Goal: Information Seeking & Learning: Learn about a topic

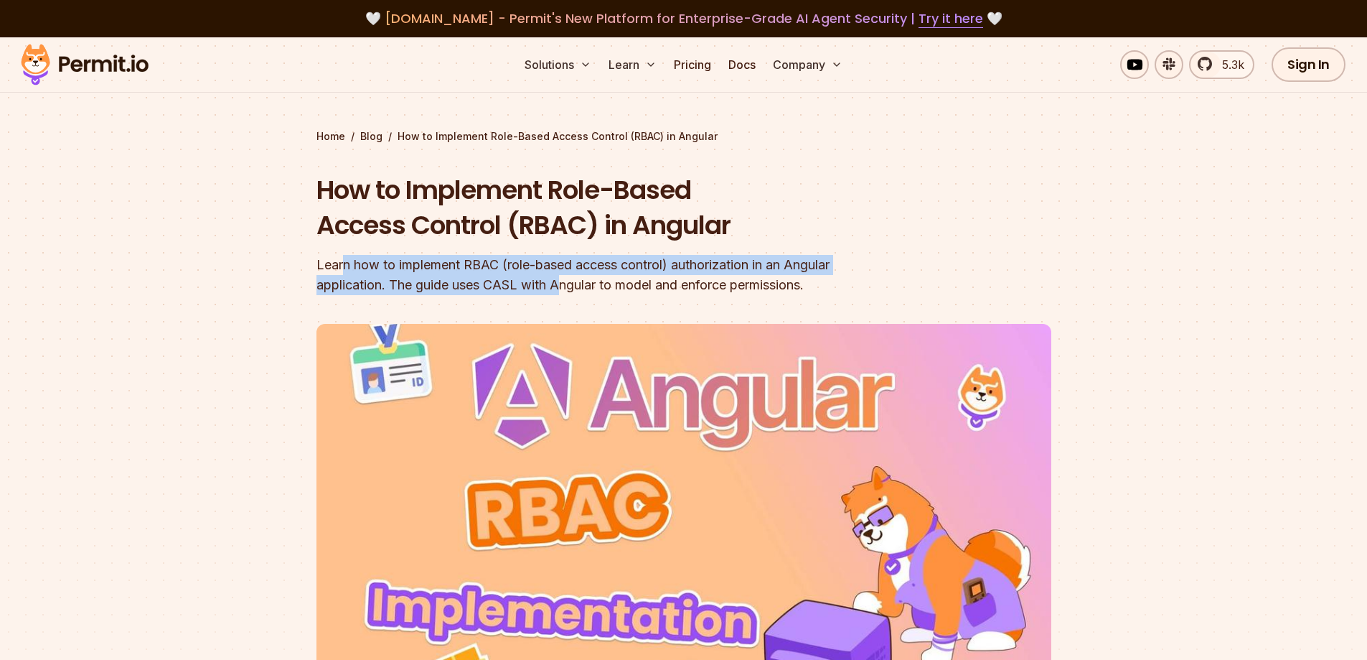
click at [566, 280] on div "Learn how to implement RBAC (role-based access control) authorization in an Ang…" at bounding box center [592, 275] width 551 height 40
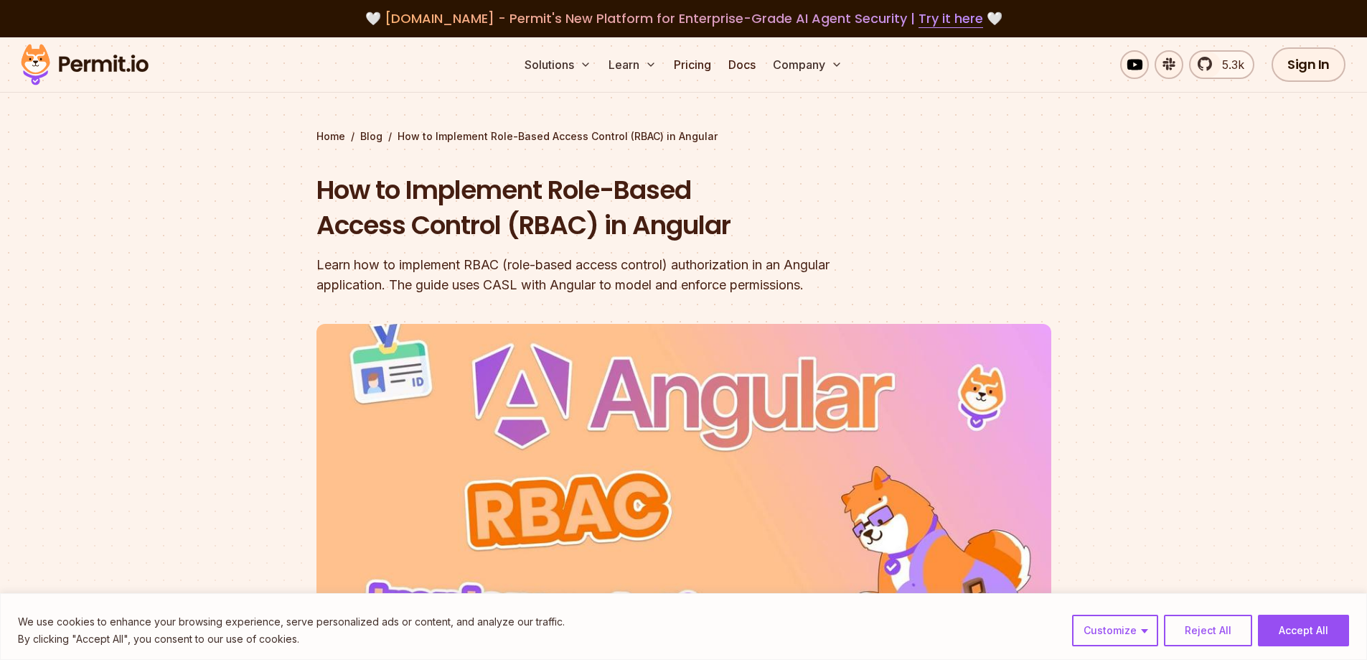
click at [620, 275] on div "Learn how to implement RBAC (role-based access control) authorization in an Ang…" at bounding box center [592, 275] width 551 height 40
click at [1308, 633] on button "Accept All" at bounding box center [1303, 630] width 91 height 32
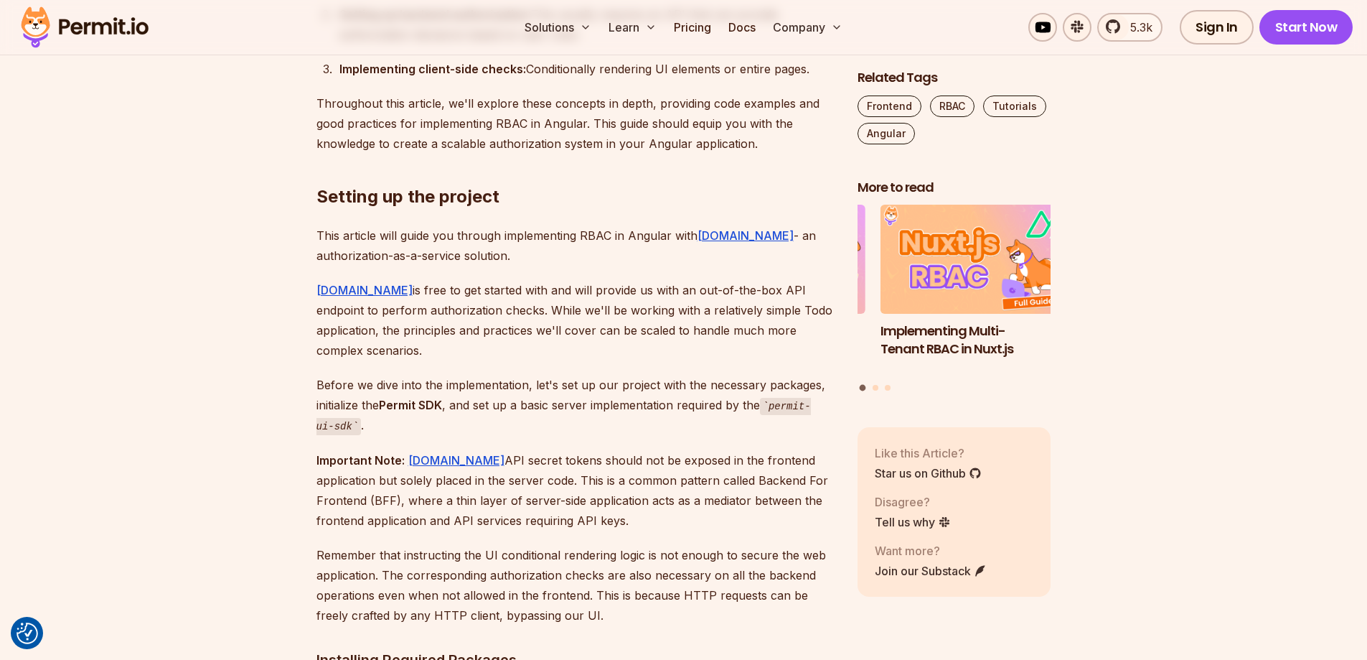
scroll to position [1292, 0]
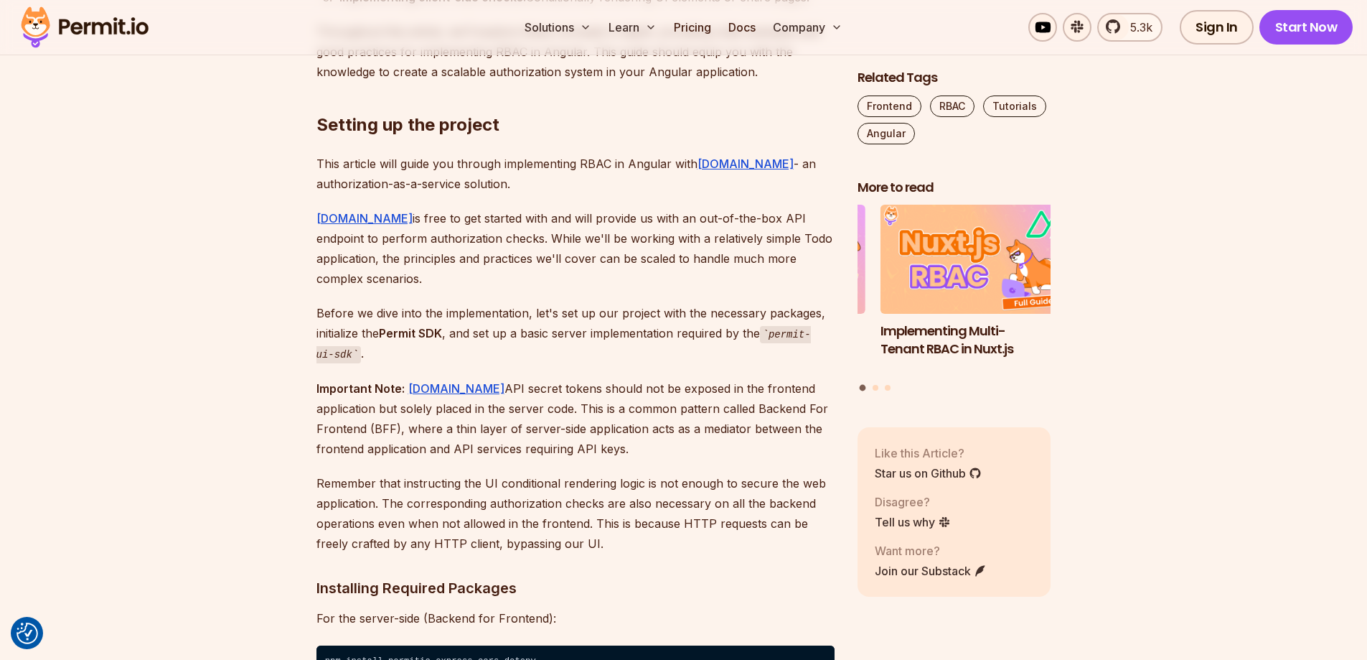
drag, startPoint x: 314, startPoint y: 369, endPoint x: 594, endPoint y: 434, distance: 287.5
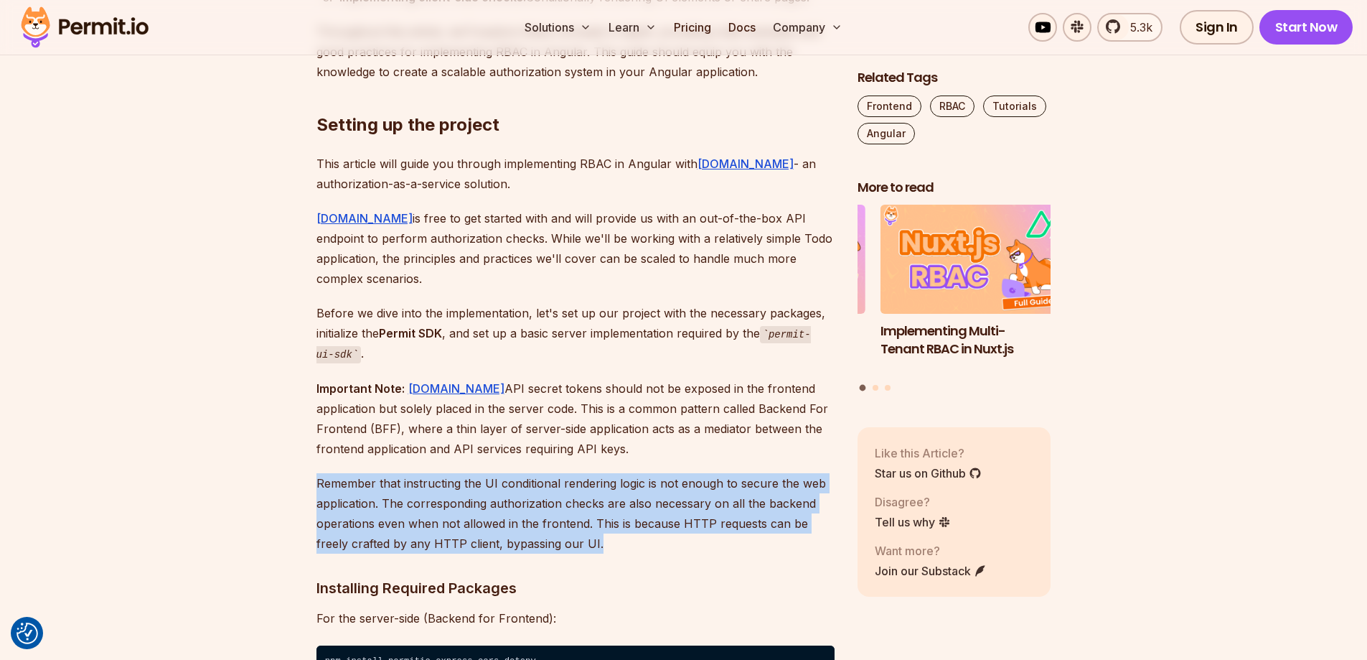
drag, startPoint x: 315, startPoint y: 464, endPoint x: 563, endPoint y: 524, distance: 254.9
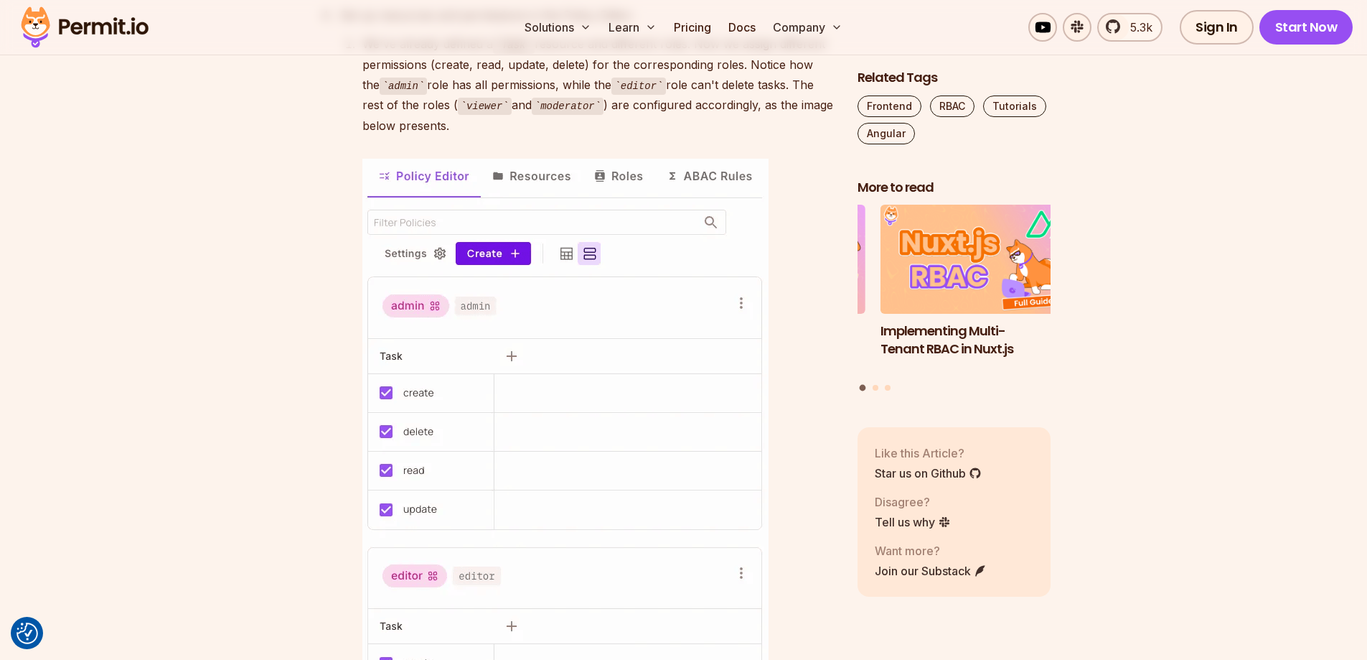
scroll to position [3661, 0]
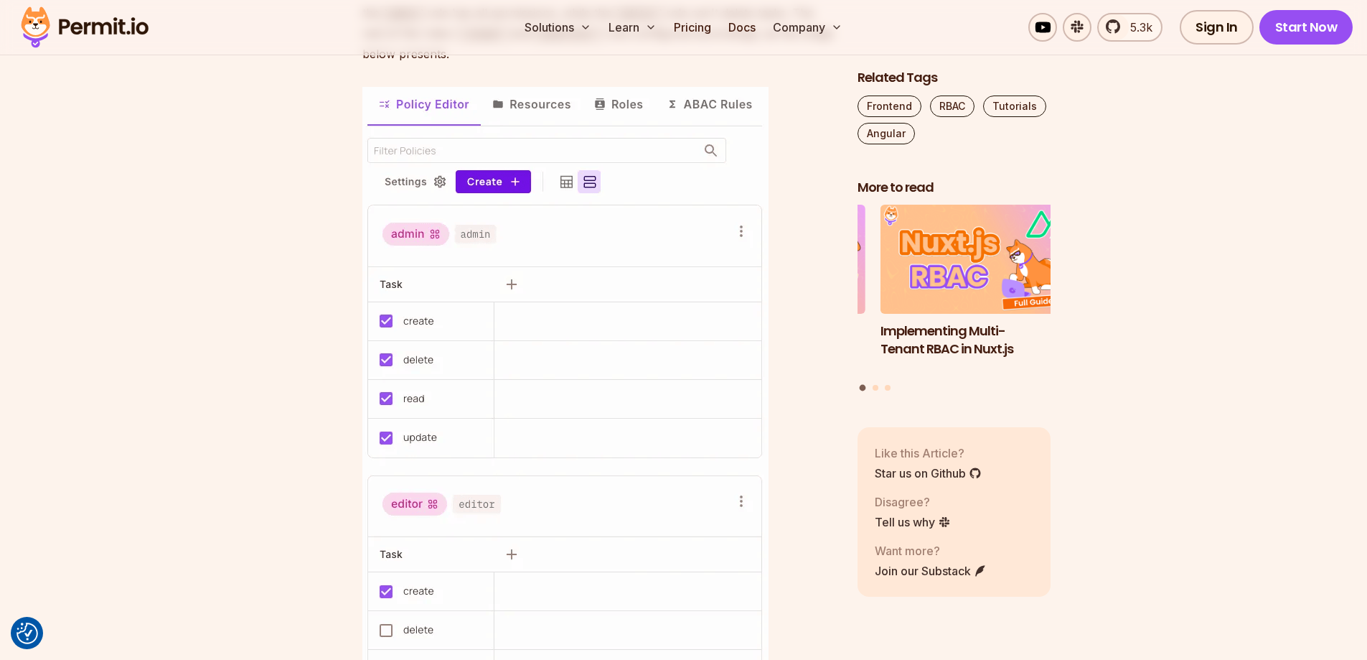
drag, startPoint x: 415, startPoint y: 231, endPoint x: 639, endPoint y: 253, distance: 225.0
click at [639, 253] on li "Set up resources and permissions in the Policy Editor: We've already defined a …" at bounding box center [585, 582] width 500 height 1298
click at [443, 64] on div "We've already defined a Task resource and different roles. Now we assign differ…" at bounding box center [598, 13] width 472 height 102
drag, startPoint x: 362, startPoint y: 271, endPoint x: 708, endPoint y: 288, distance: 346.4
click at [708, 64] on div "We've already defined a Task resource and different roles. Now we assign differ…" at bounding box center [598, 13] width 472 height 102
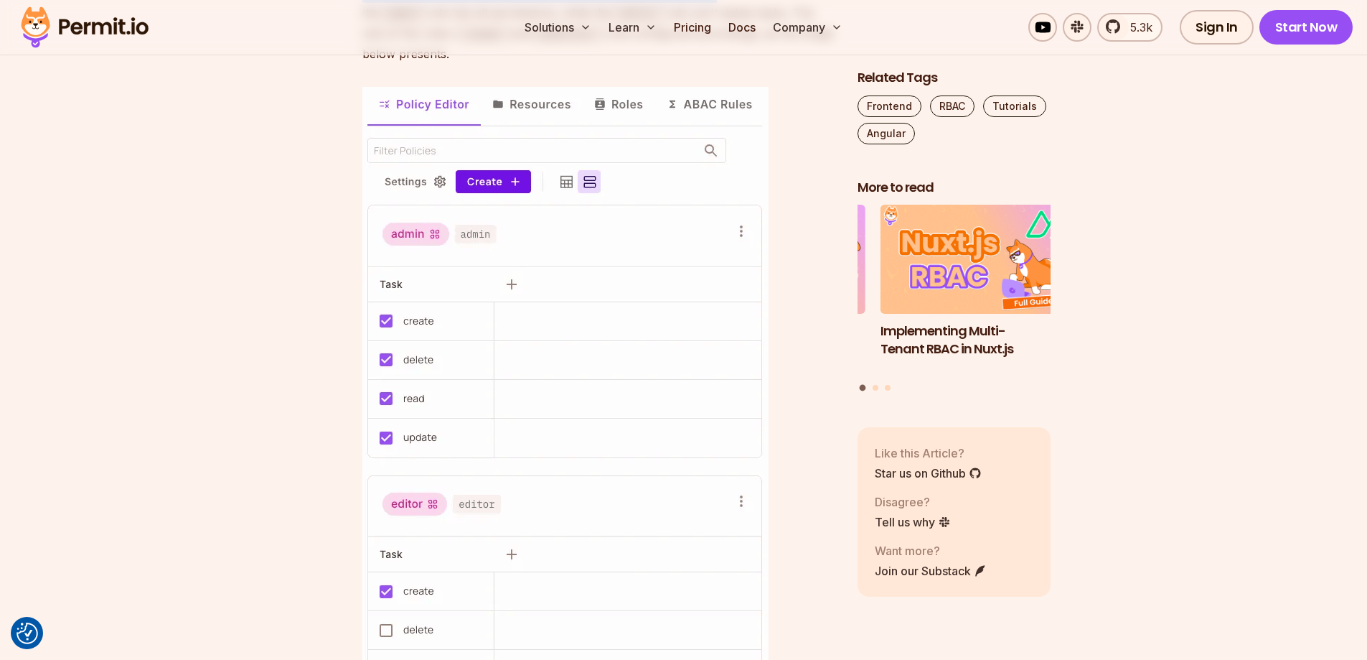
click at [708, 64] on div "We've already defined a Task resource and different roles. Now we assign differ…" at bounding box center [598, 13] width 472 height 102
drag, startPoint x: 743, startPoint y: 309, endPoint x: 812, endPoint y: 312, distance: 69.0
click at [812, 64] on div "We've already defined a Task resource and different roles. Now we assign differ…" at bounding box center [598, 13] width 472 height 102
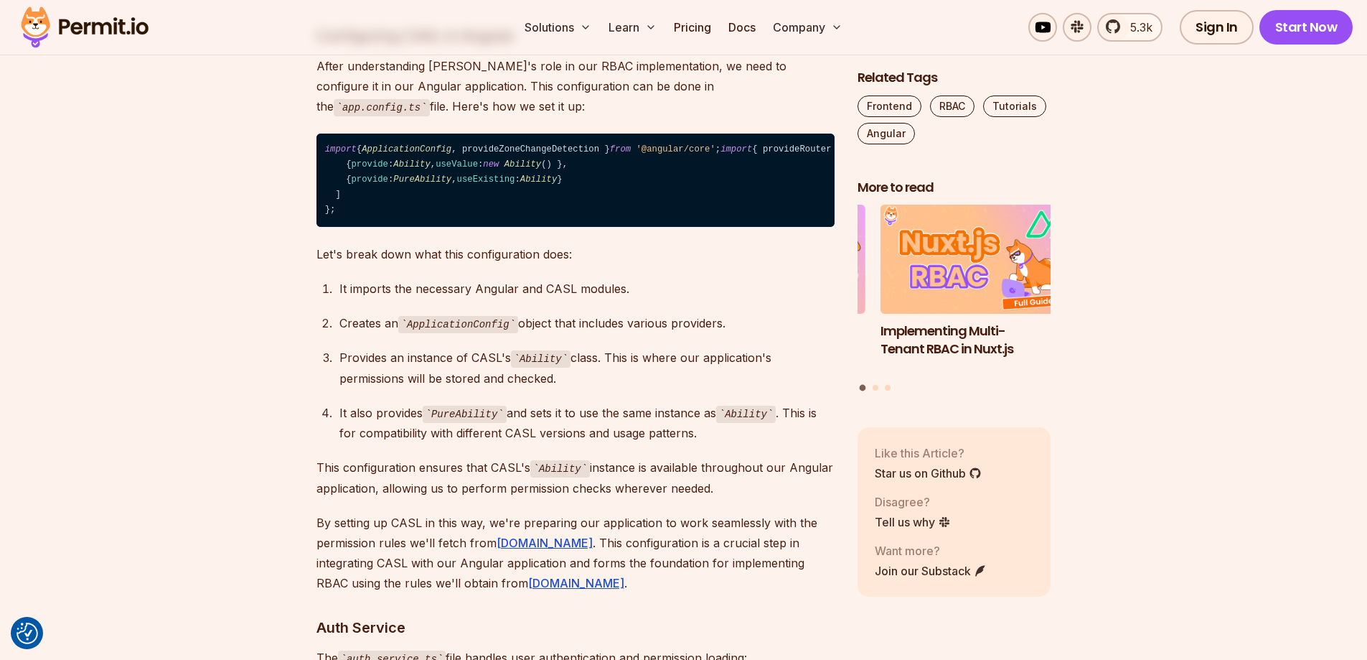
scroll to position [5671, 0]
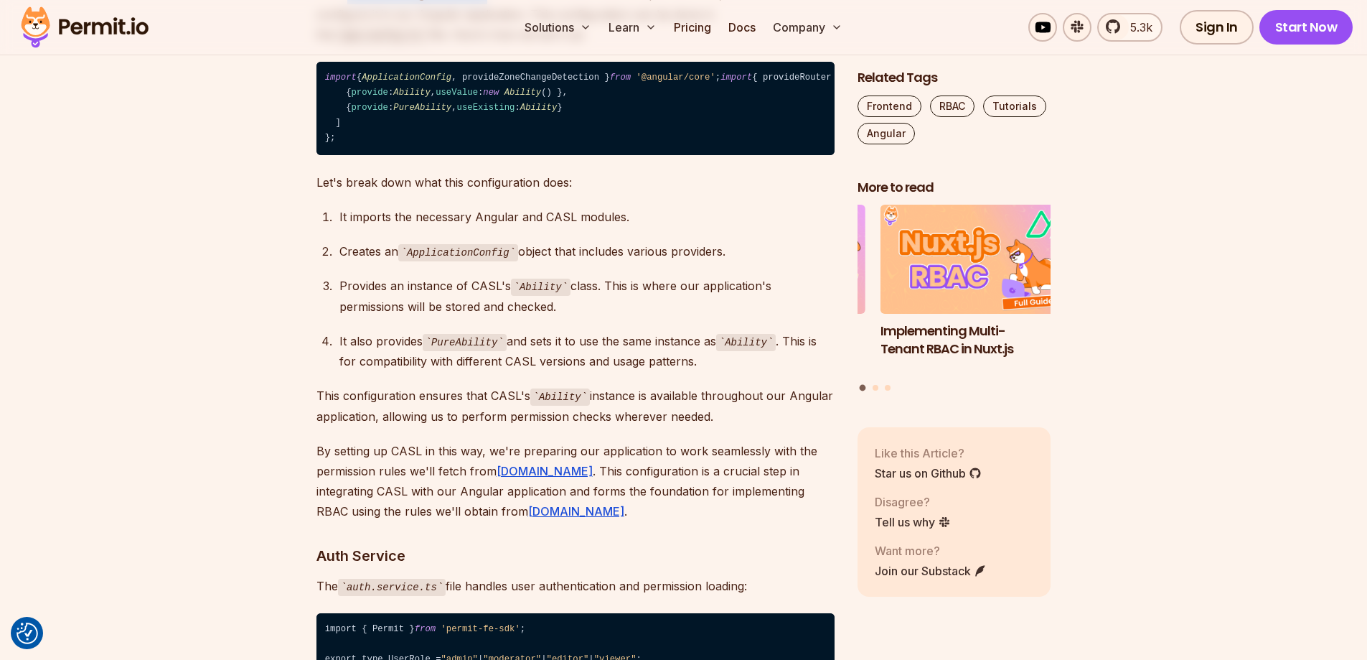
drag, startPoint x: 347, startPoint y: 274, endPoint x: 476, endPoint y: 266, distance: 128.8
click at [476, 45] on p "After understanding [PERSON_NAME]'s role in our RBAC implementation, we need to…" at bounding box center [576, 14] width 518 height 61
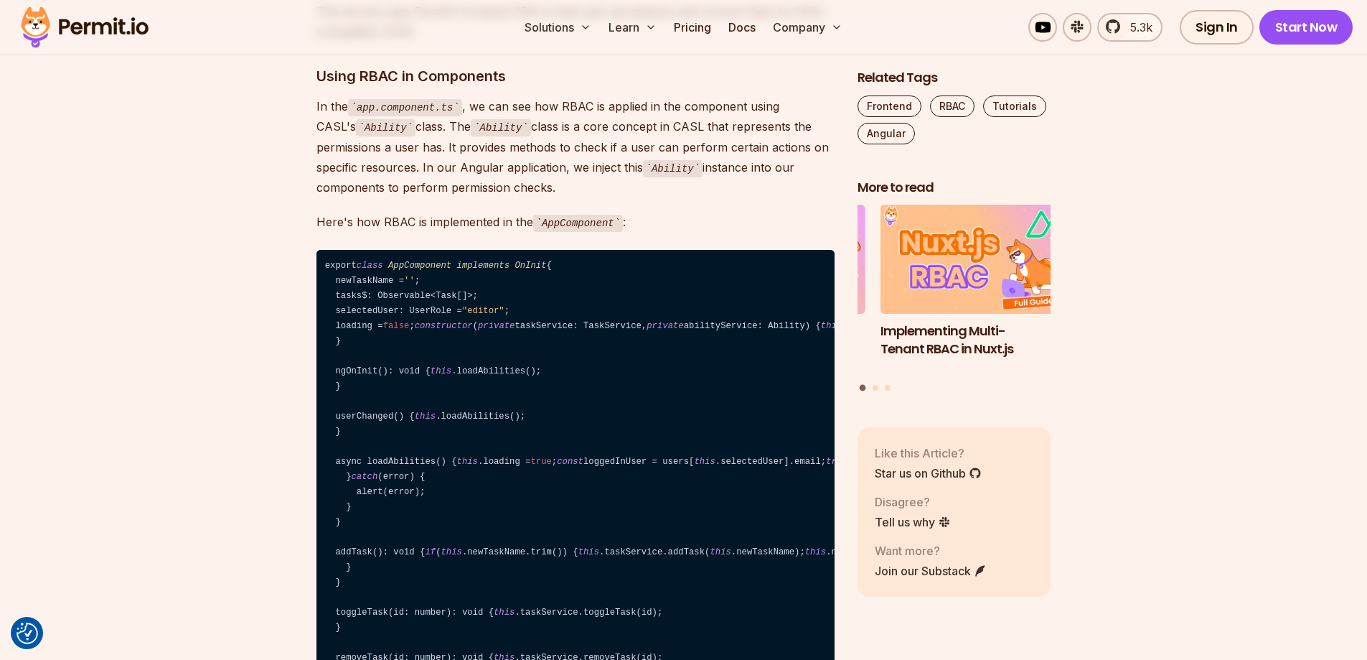
scroll to position [6675, 0]
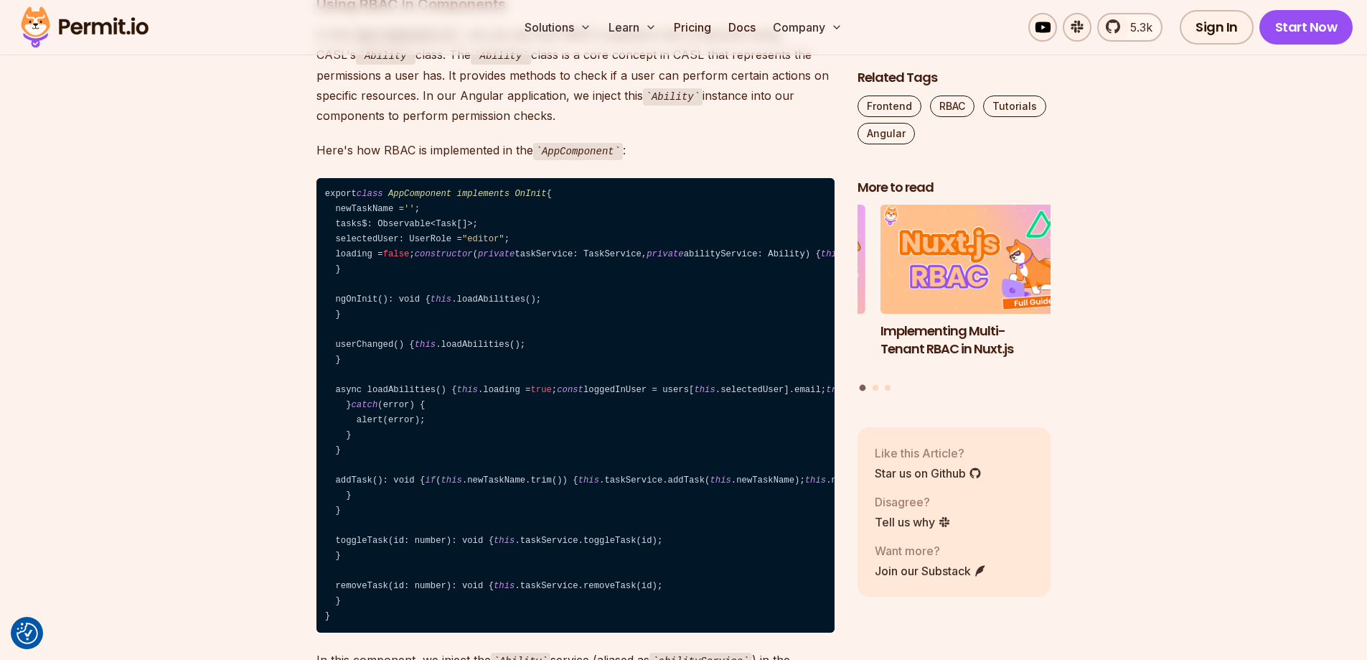
drag, startPoint x: 326, startPoint y: 258, endPoint x: 384, endPoint y: 500, distance: 248.8
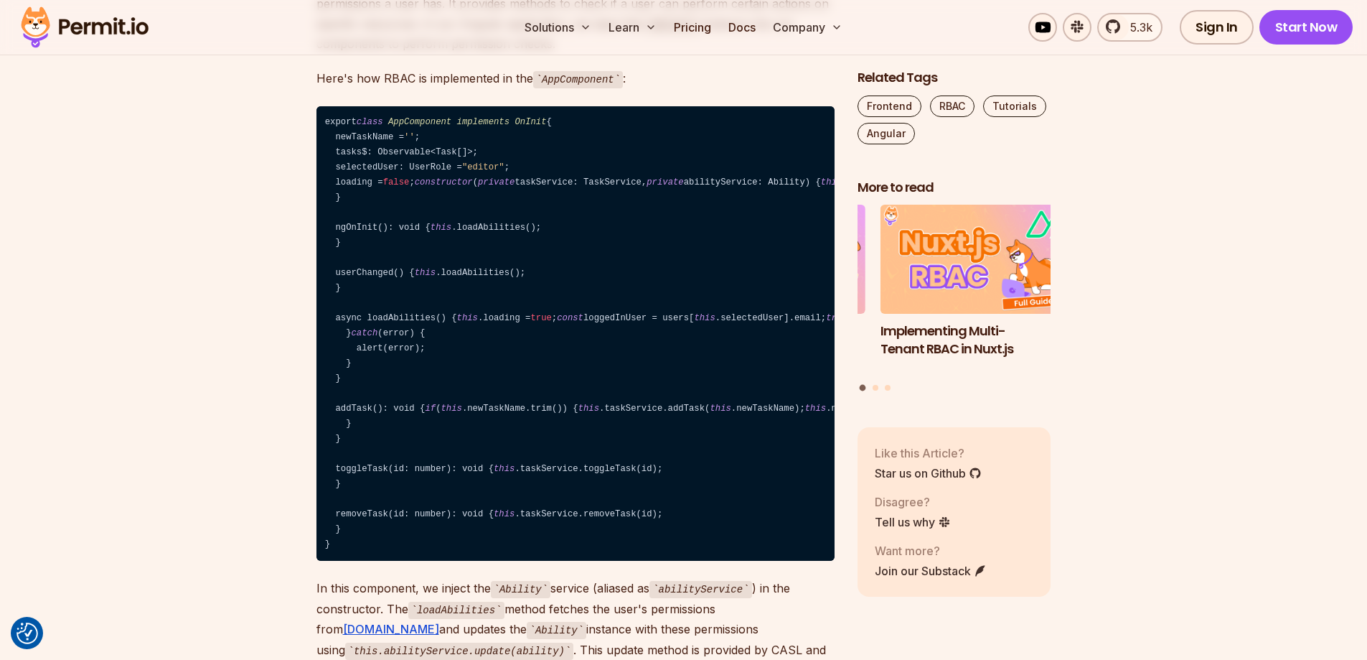
scroll to position [6819, 0]
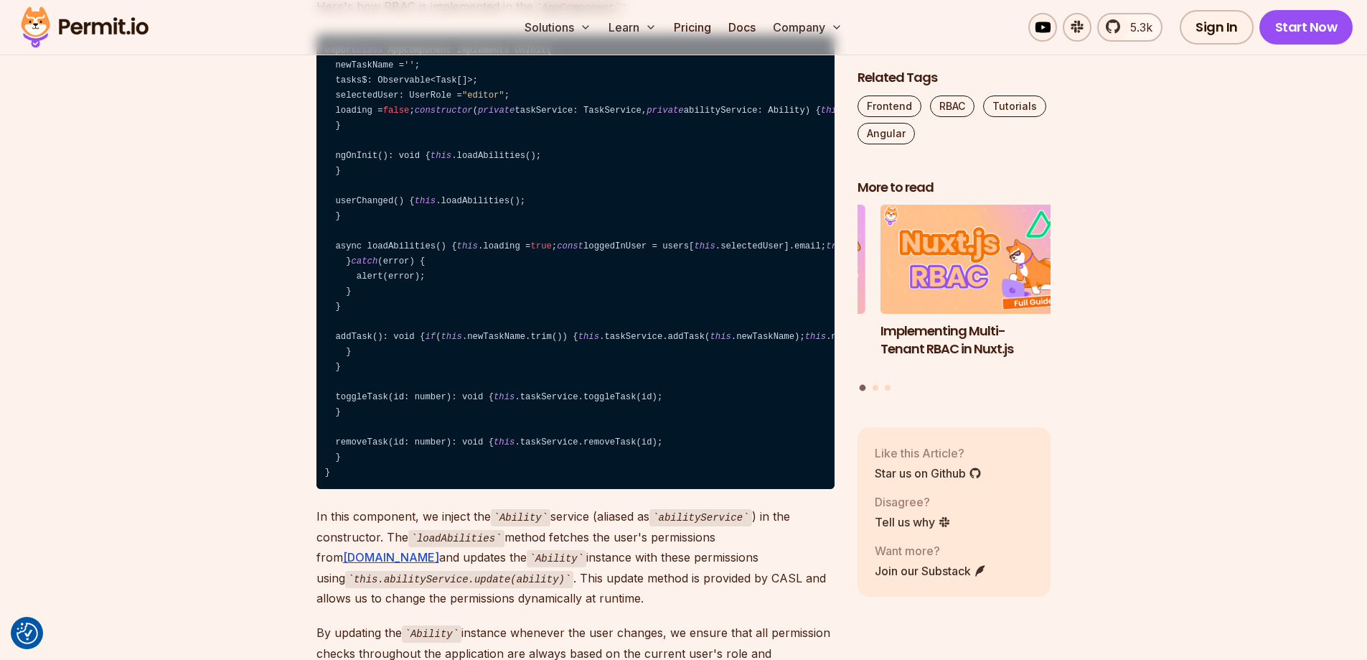
drag, startPoint x: 316, startPoint y: 478, endPoint x: 521, endPoint y: 484, distance: 205.4
drag, startPoint x: 316, startPoint y: 516, endPoint x: 571, endPoint y: 601, distance: 269.2
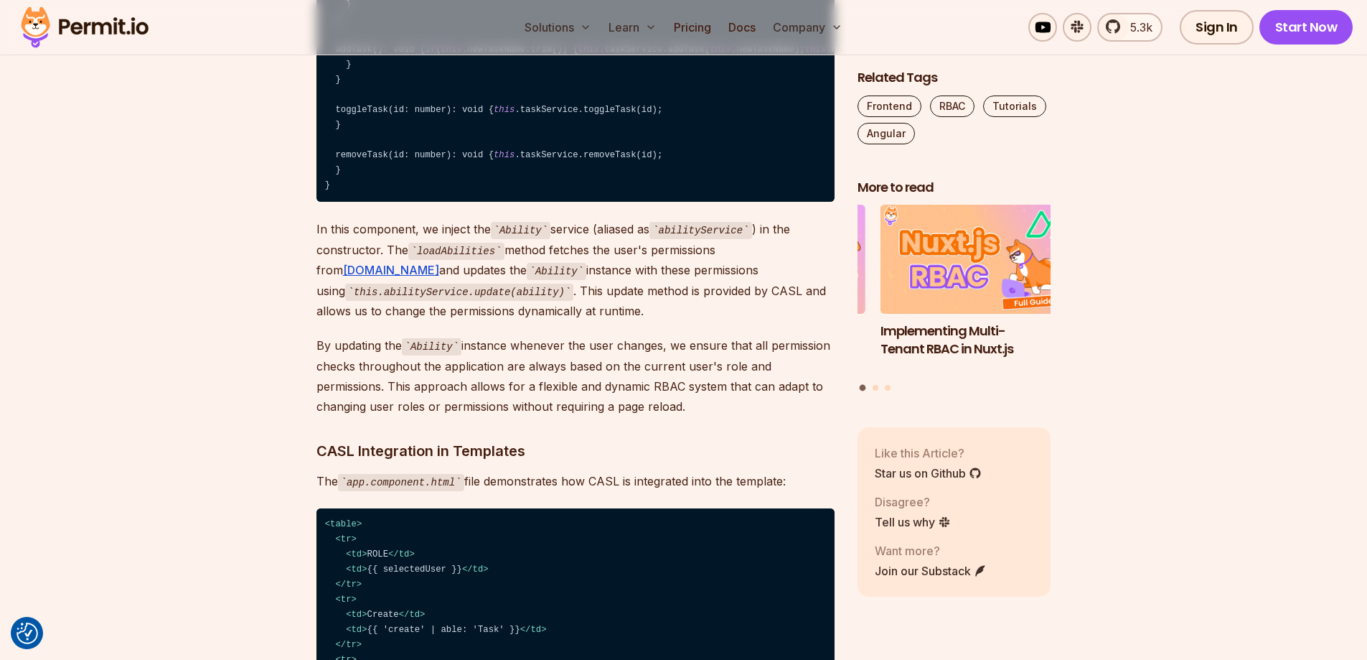
drag, startPoint x: 314, startPoint y: 341, endPoint x: 617, endPoint y: 334, distance: 303.0
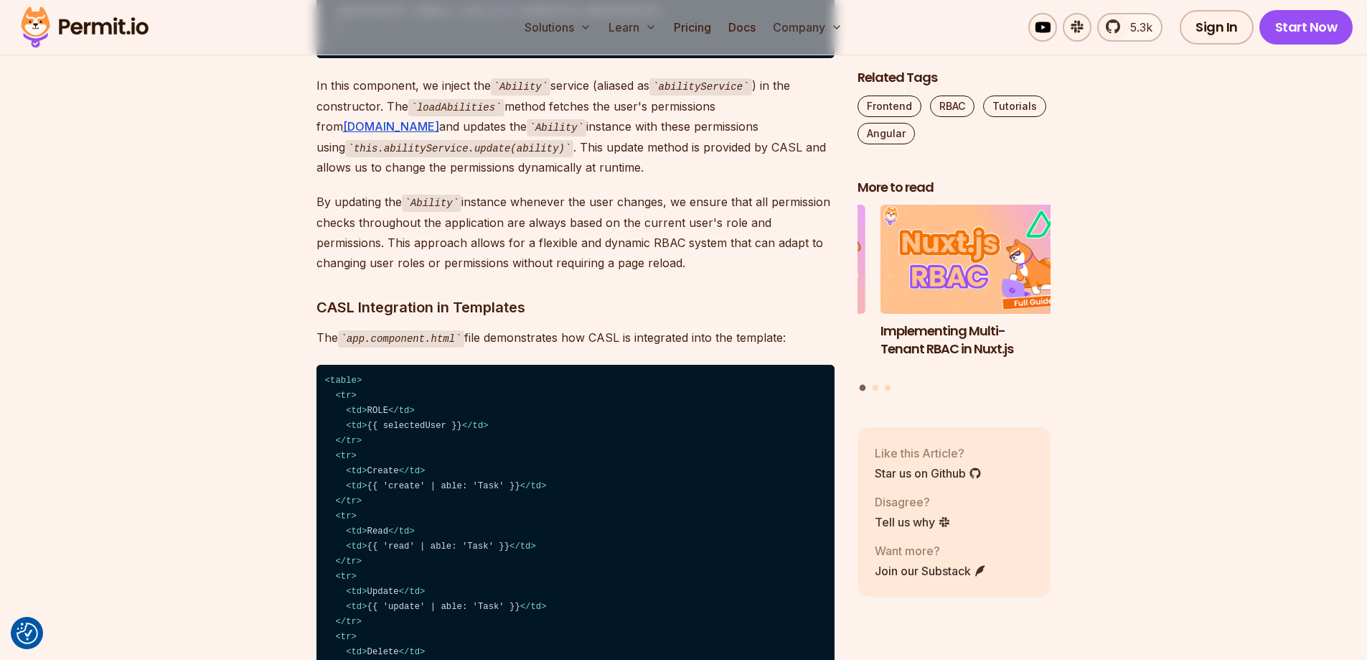
scroll to position [7321, 0]
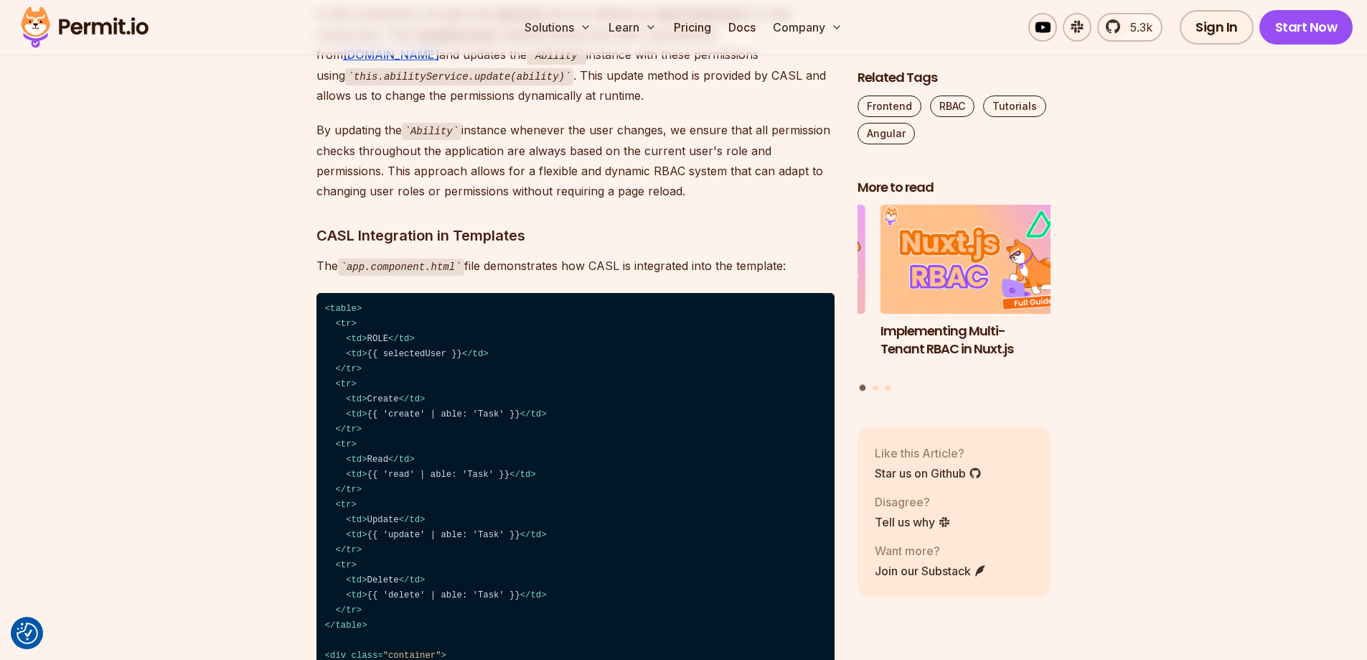
drag, startPoint x: 332, startPoint y: 183, endPoint x: 458, endPoint y: 616, distance: 450.7
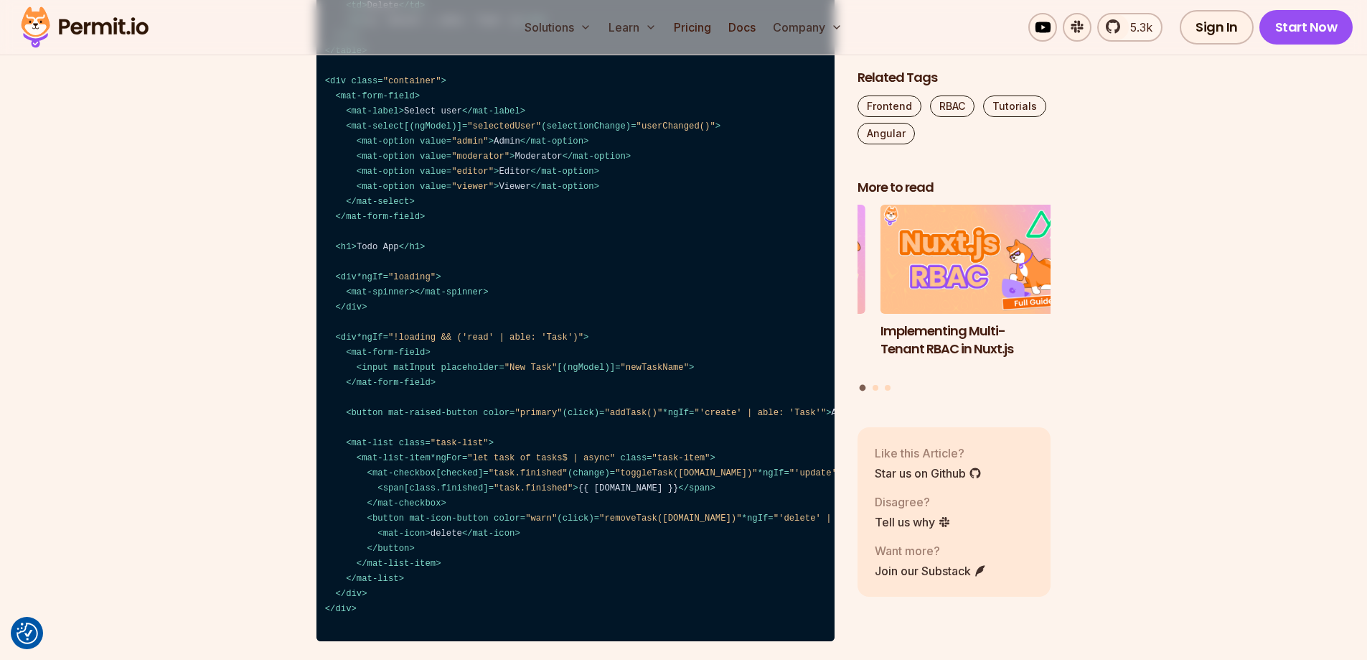
drag, startPoint x: 315, startPoint y: 333, endPoint x: 583, endPoint y: 421, distance: 281.9
drag, startPoint x: 321, startPoint y: 445, endPoint x: 721, endPoint y: 512, distance: 405.3
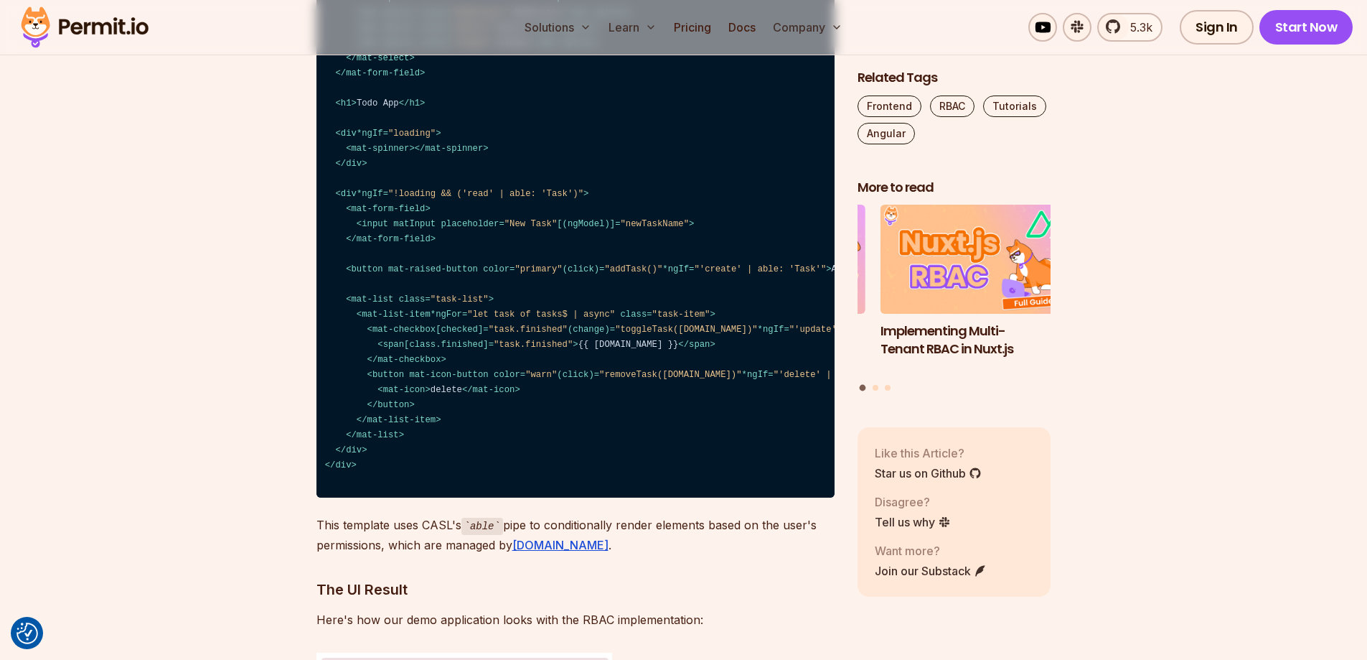
scroll to position [8111, 0]
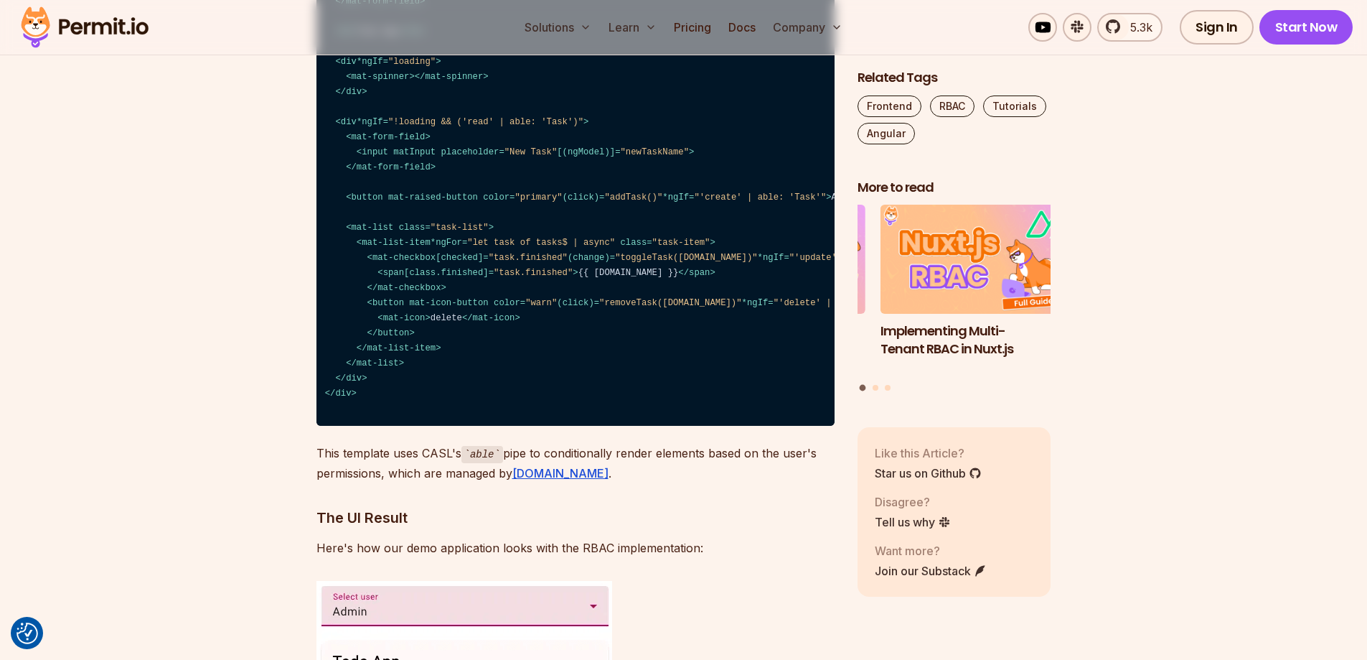
drag, startPoint x: 344, startPoint y: 334, endPoint x: 554, endPoint y: 341, distance: 210.4
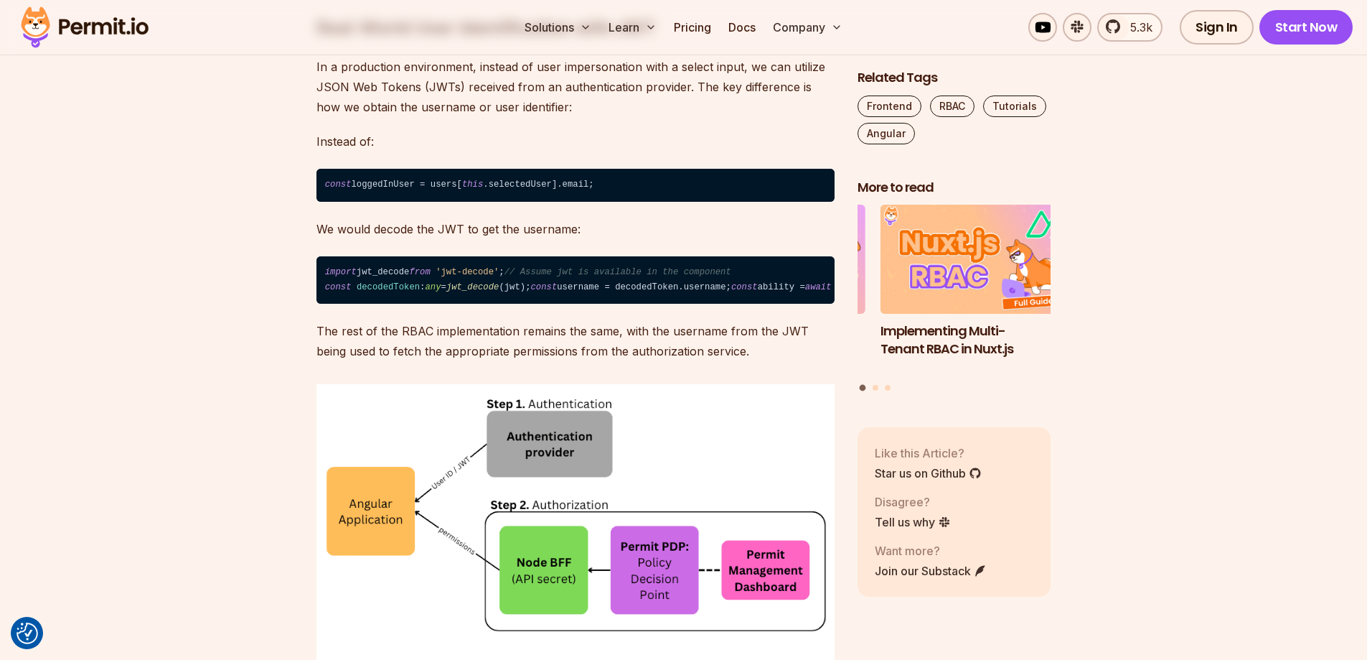
scroll to position [9259, 0]
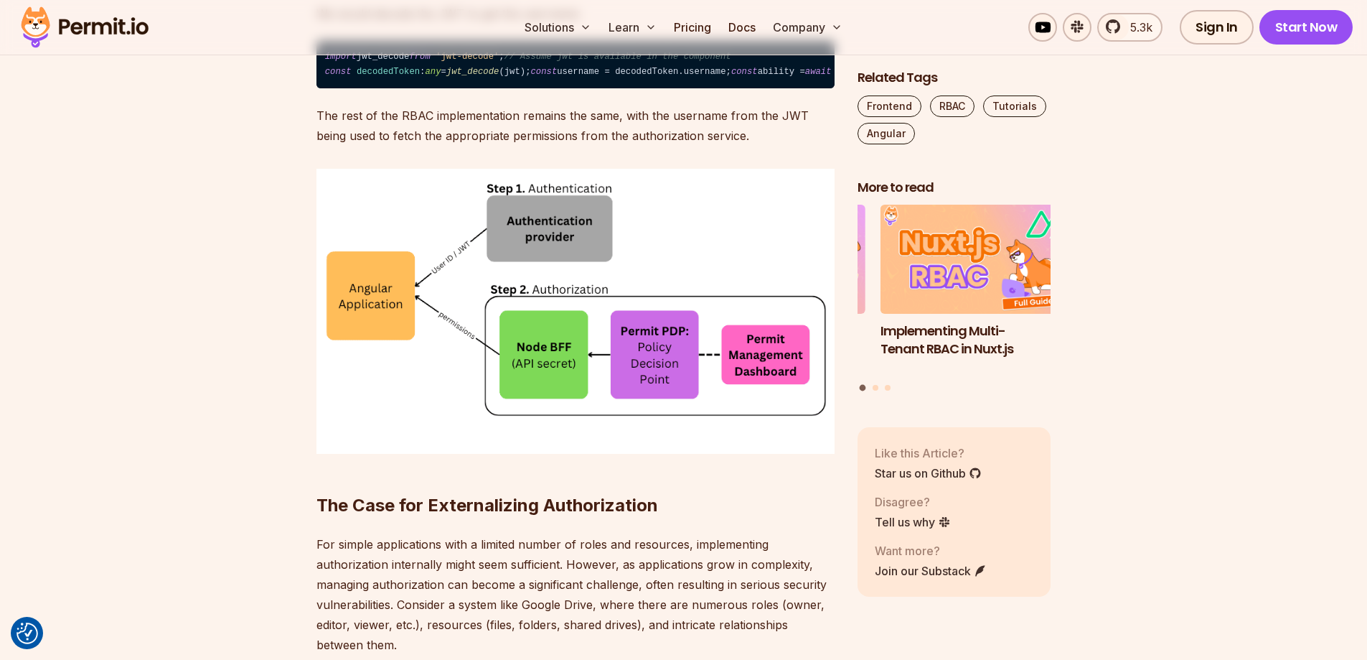
drag, startPoint x: 314, startPoint y: 271, endPoint x: 417, endPoint y: 284, distance: 104.2
drag, startPoint x: 374, startPoint y: 295, endPoint x: 703, endPoint y: 295, distance: 329.5
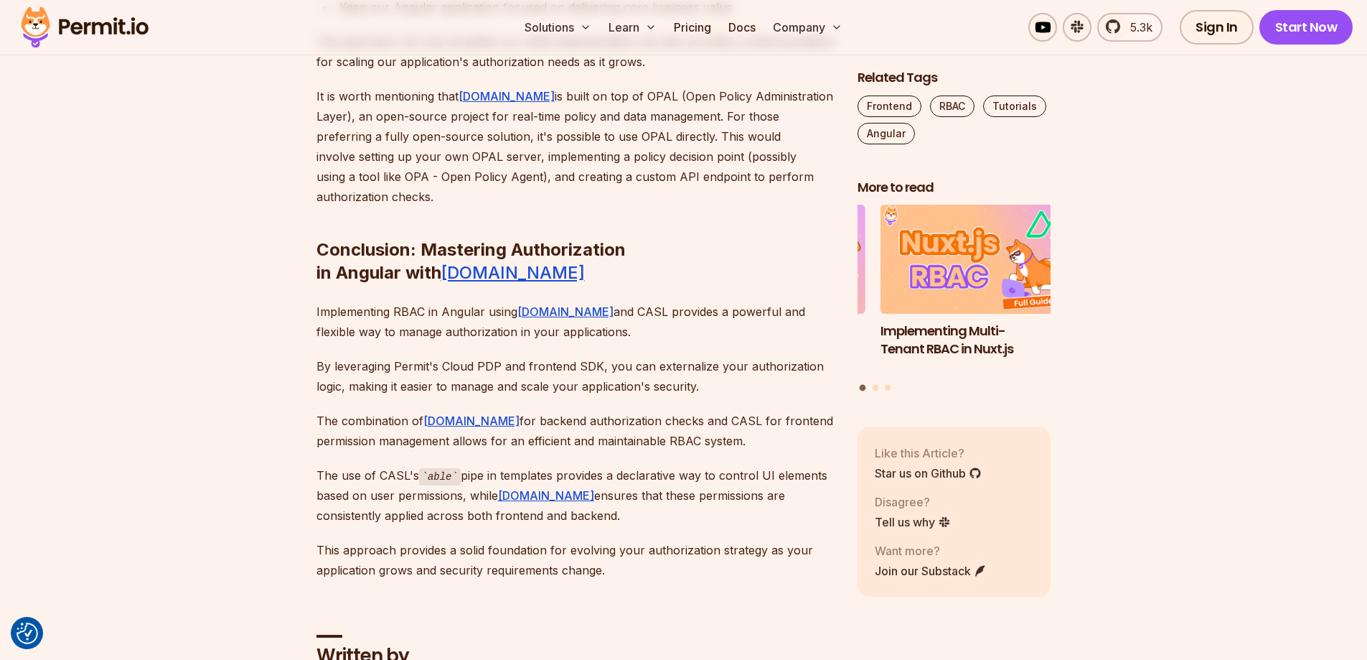
scroll to position [10551, 0]
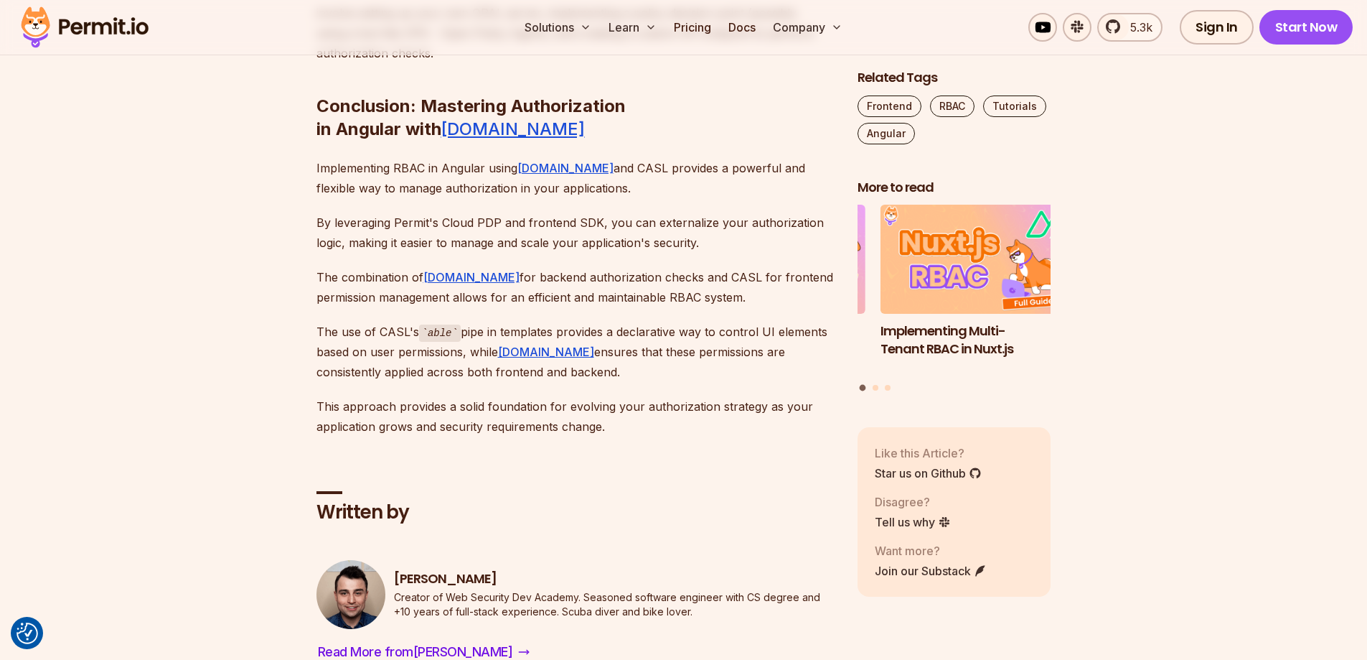
drag, startPoint x: 318, startPoint y: 195, endPoint x: 652, endPoint y: 195, distance: 334.5
drag, startPoint x: 319, startPoint y: 239, endPoint x: 401, endPoint y: 352, distance: 140.3
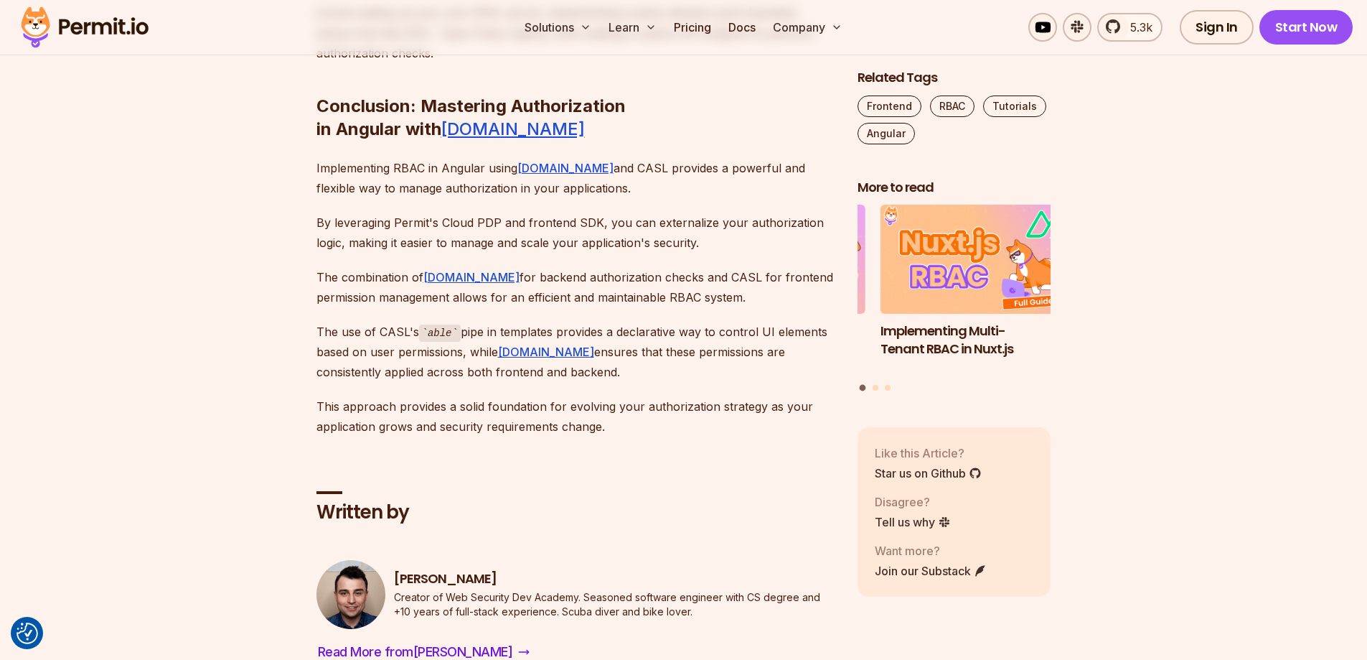
drag, startPoint x: 471, startPoint y: 243, endPoint x: 694, endPoint y: 239, distance: 223.3
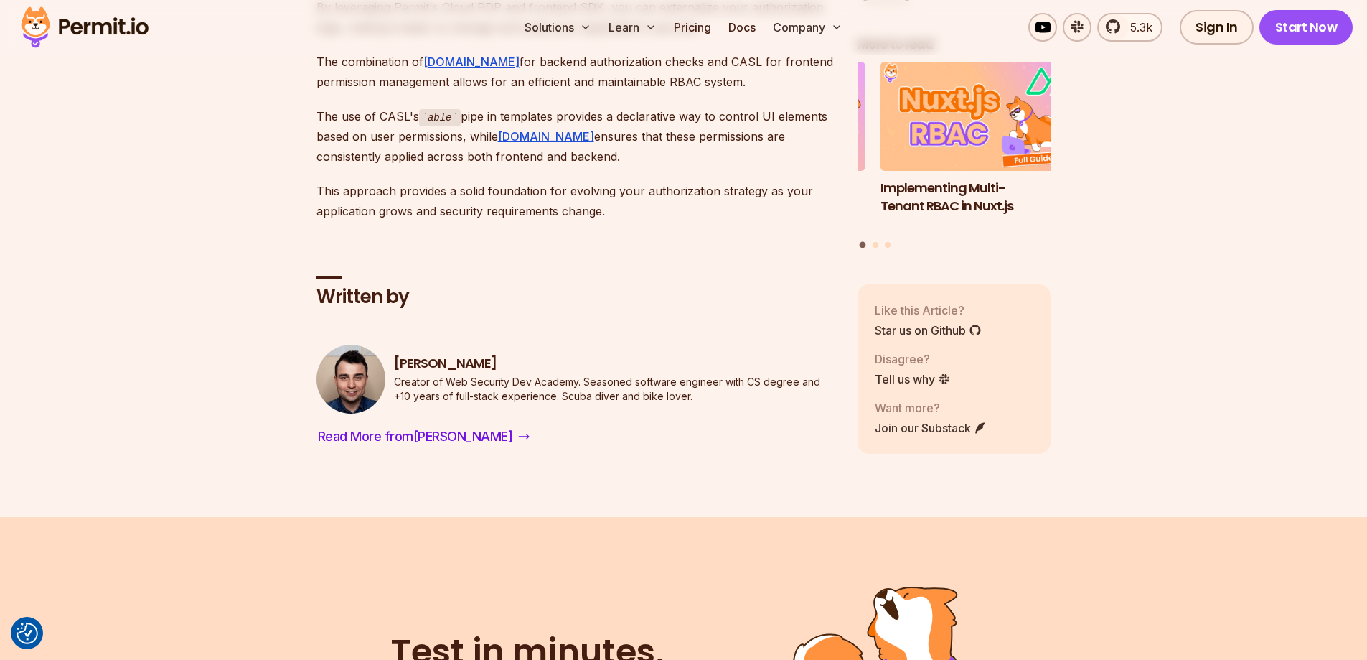
drag, startPoint x: 341, startPoint y: 198, endPoint x: 710, endPoint y: 238, distance: 371.0
drag, startPoint x: 340, startPoint y: 270, endPoint x: 439, endPoint y: 312, distance: 107.7
drag, startPoint x: 337, startPoint y: 352, endPoint x: 406, endPoint y: 366, distance: 70.4
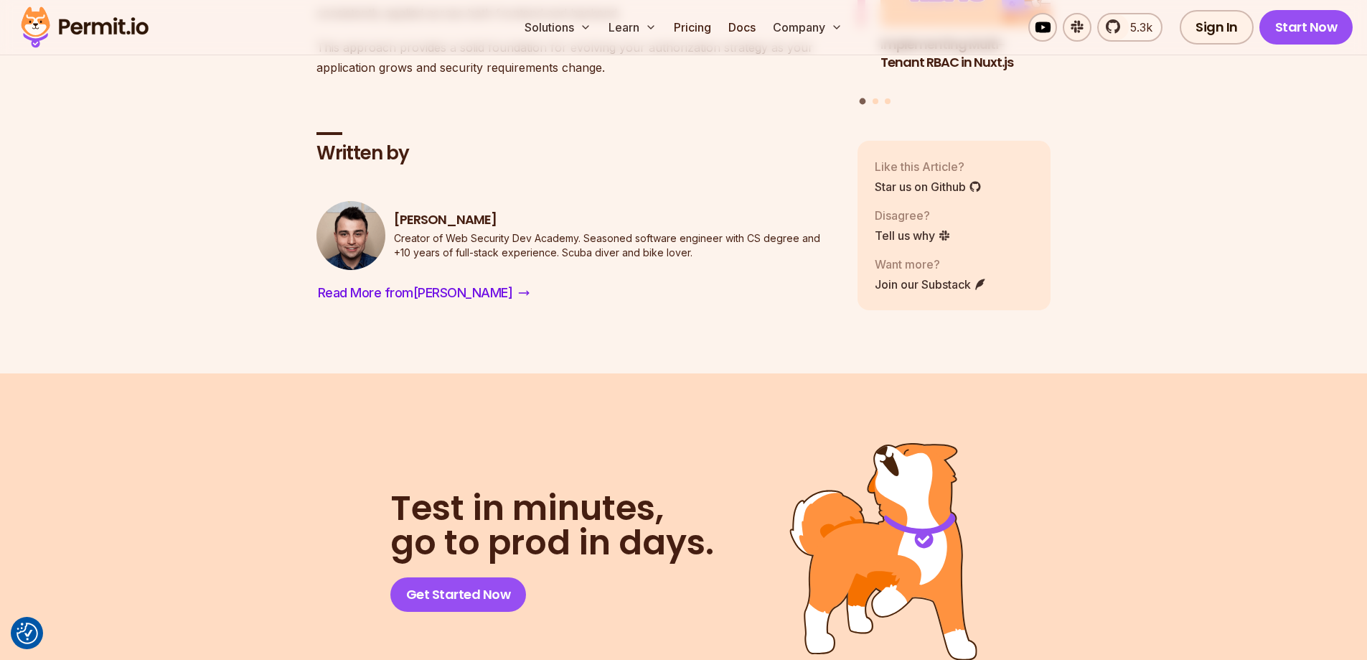
drag, startPoint x: 321, startPoint y: 355, endPoint x: 570, endPoint y: 373, distance: 249.8
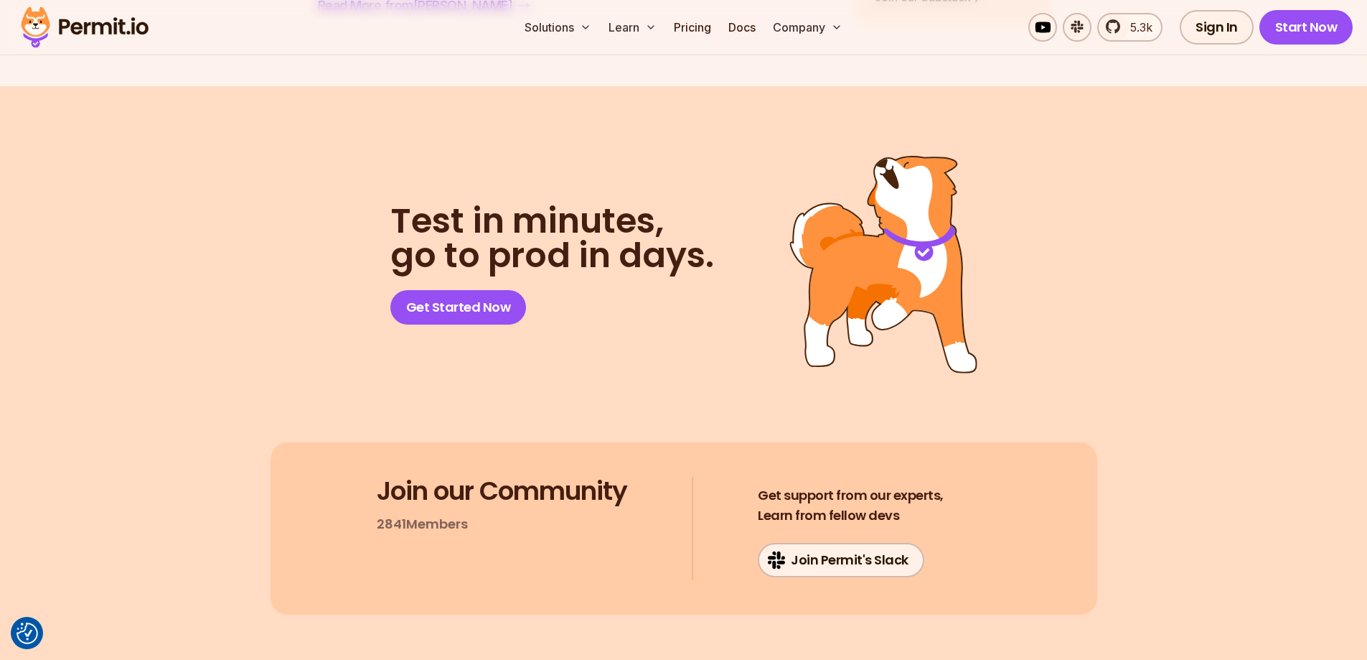
scroll to position [11269, 0]
